Goal: Information Seeking & Learning: Learn about a topic

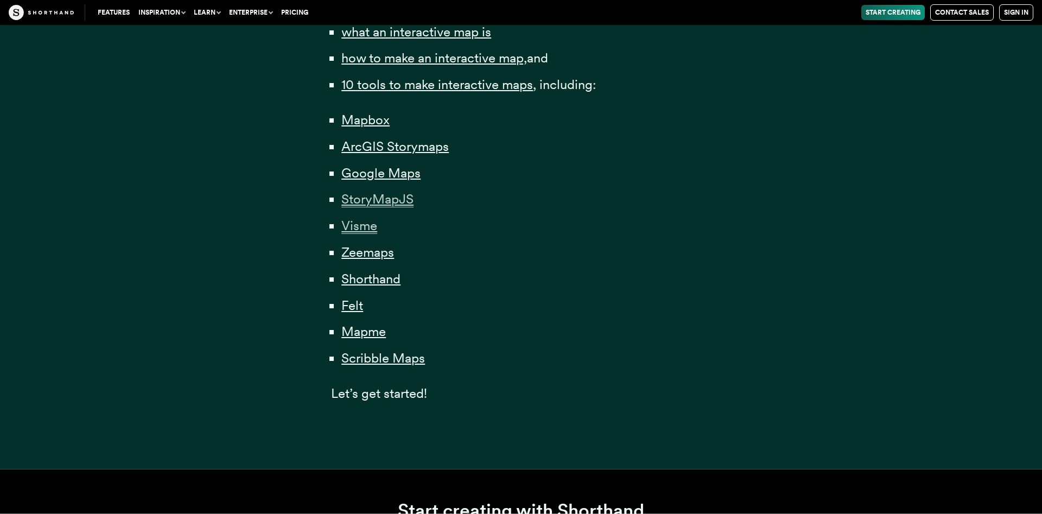
scroll to position [808, 0]
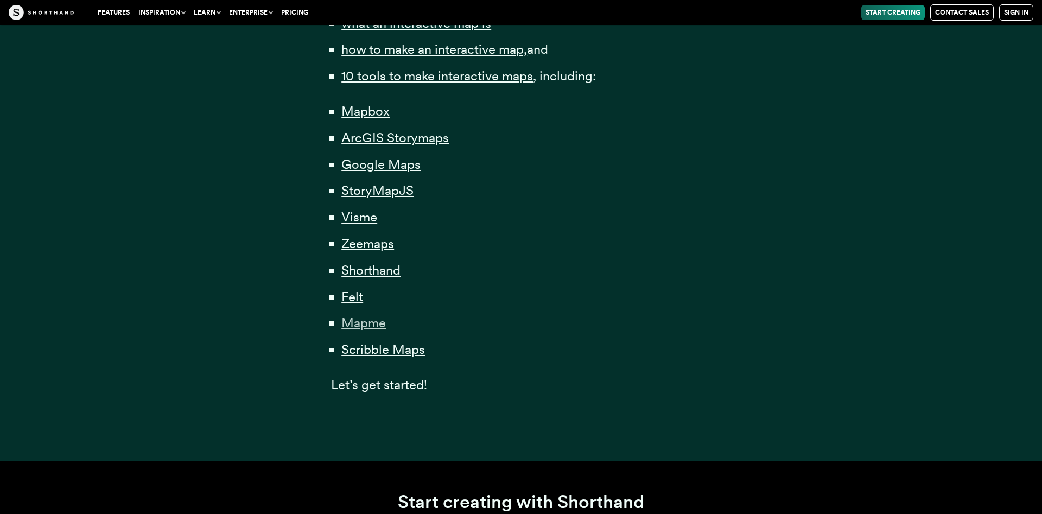
click at [359, 328] on span "Mapme" at bounding box center [363, 323] width 45 height 16
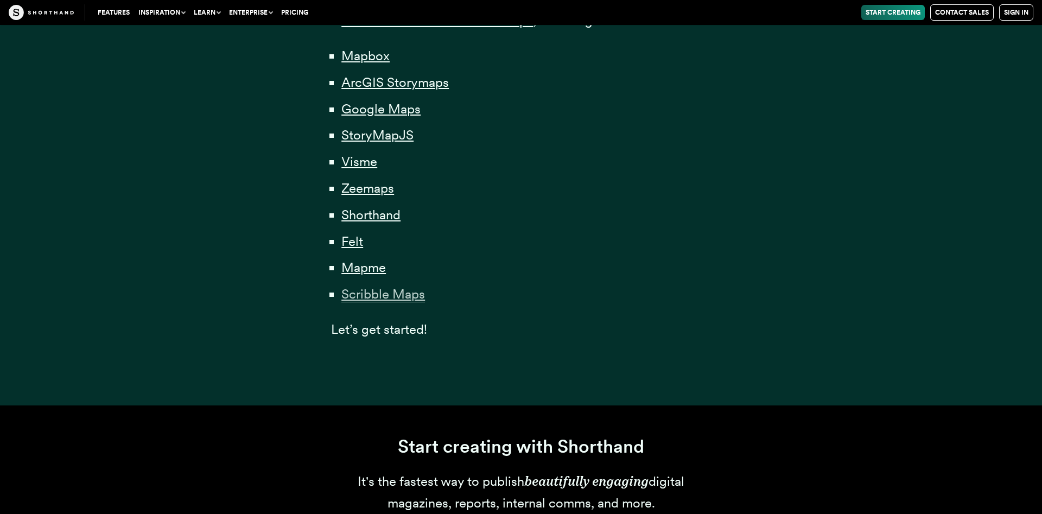
click at [369, 302] on span "Scribble Maps" at bounding box center [383, 294] width 84 height 16
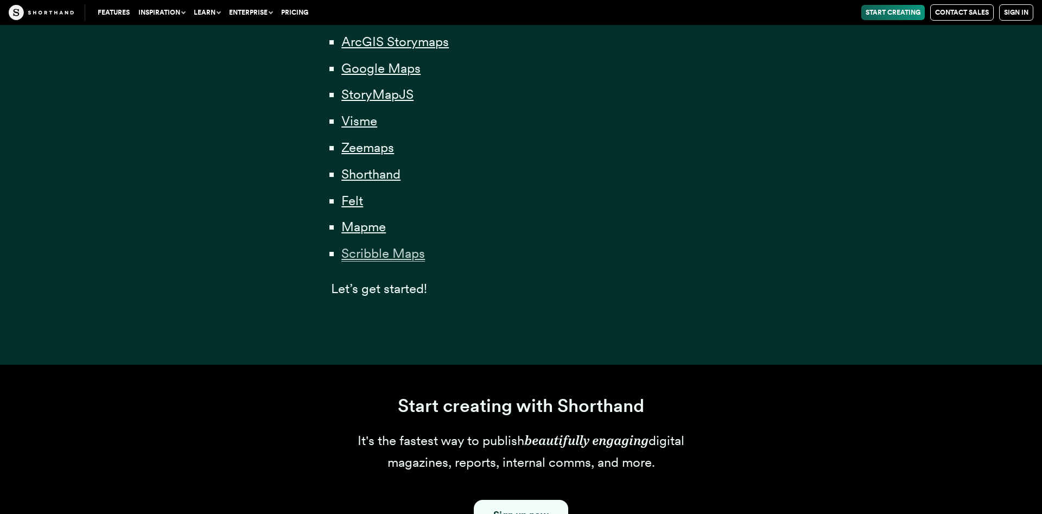
scroll to position [2560, 0]
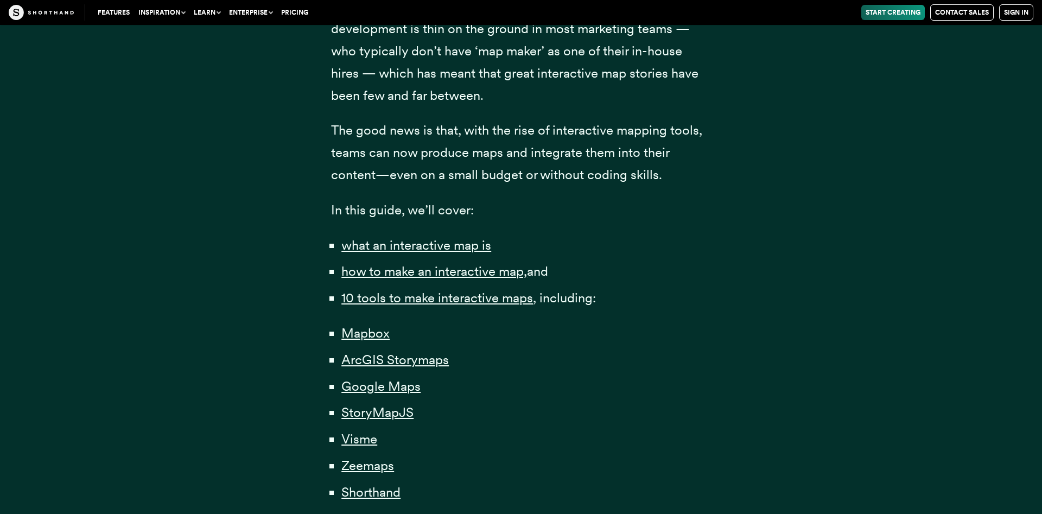
scroll to position [475, 0]
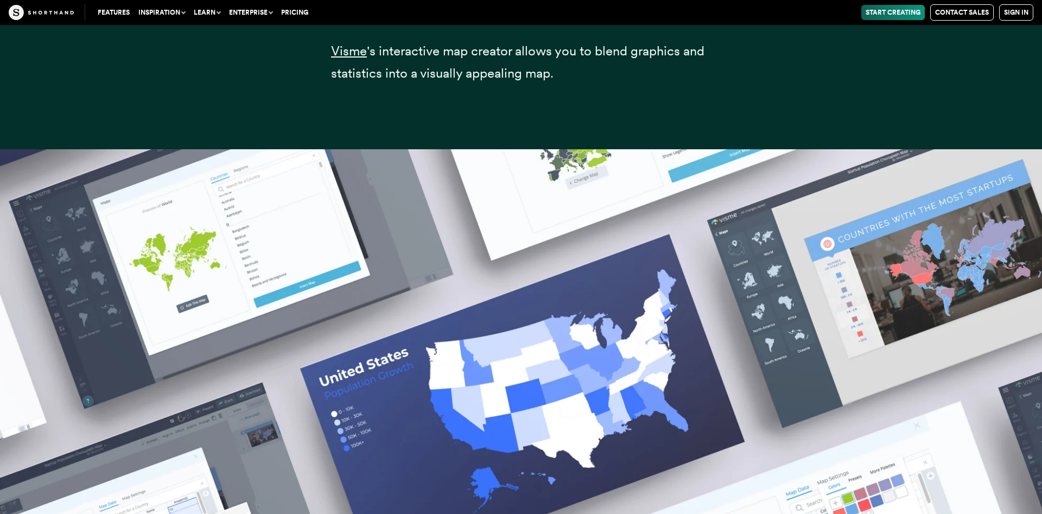
scroll to position [15079, 0]
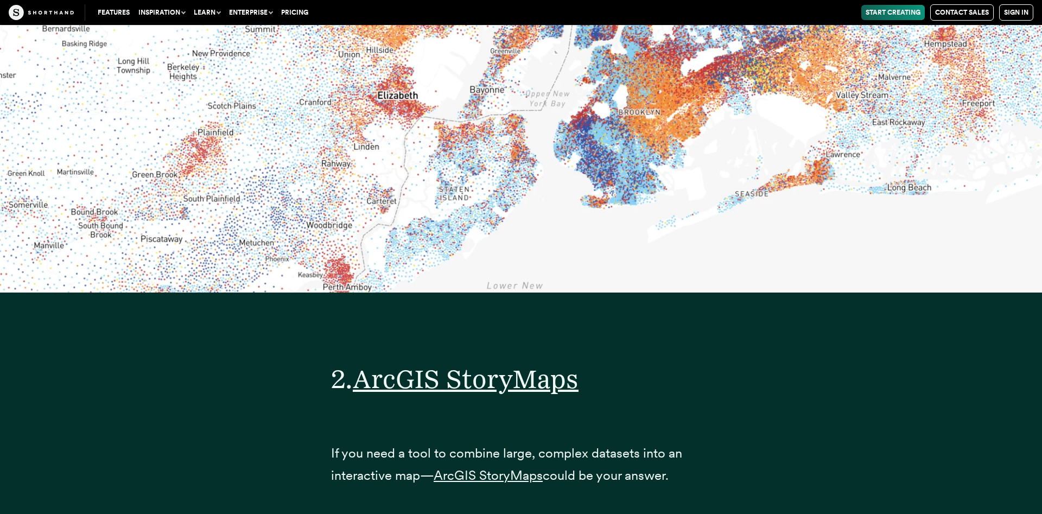
scroll to position [6530, 0]
